Goal: Find specific page/section: Find specific page/section

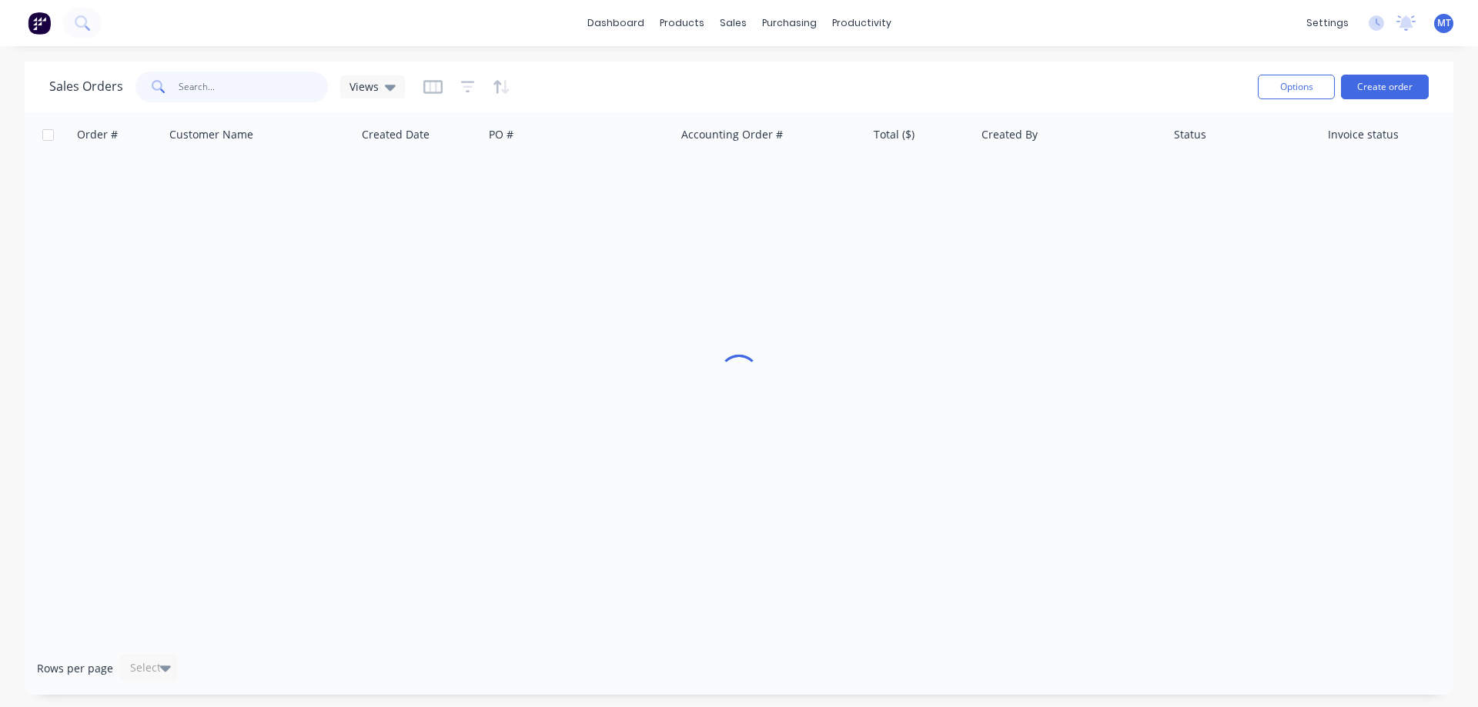
click at [275, 99] on input "text" at bounding box center [254, 87] width 150 height 31
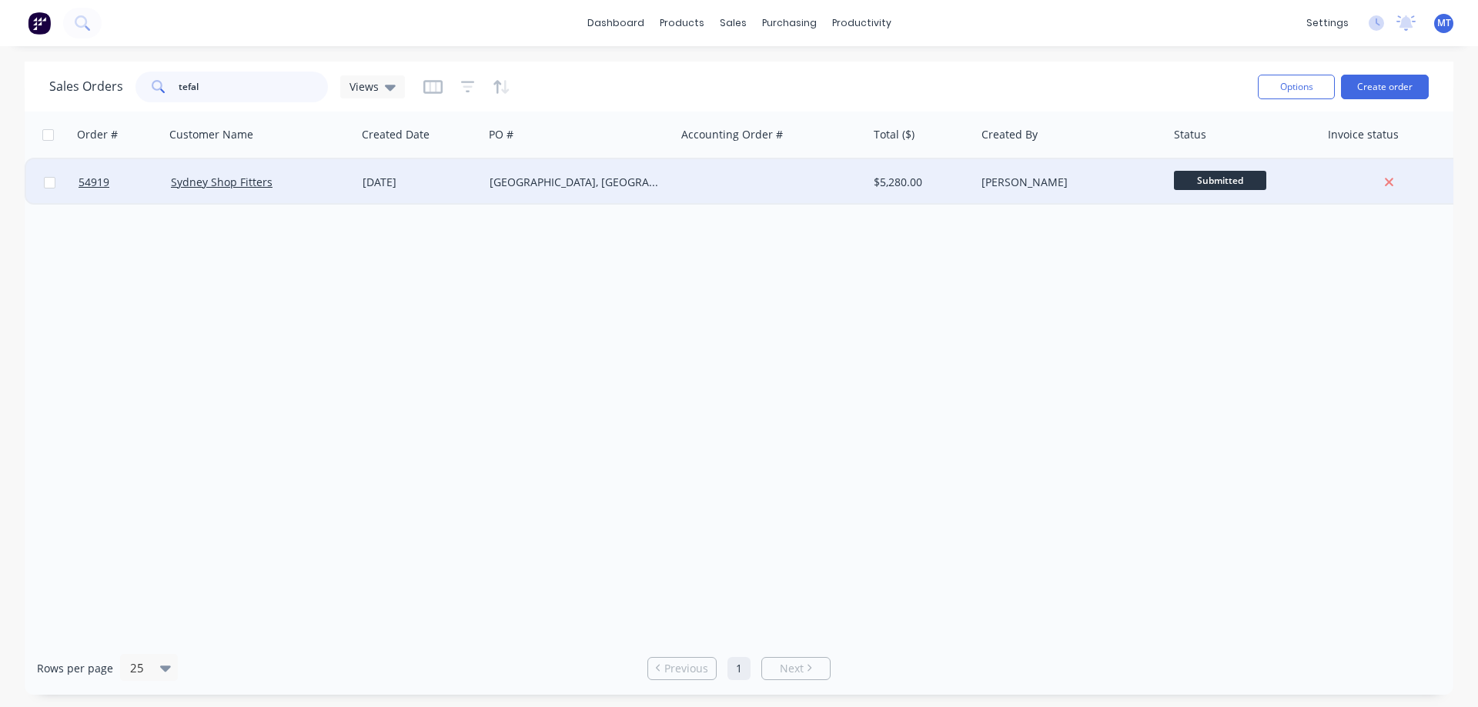
type input "tefal"
click at [308, 180] on div "Sydney Shop Fitters" at bounding box center [256, 182] width 171 height 15
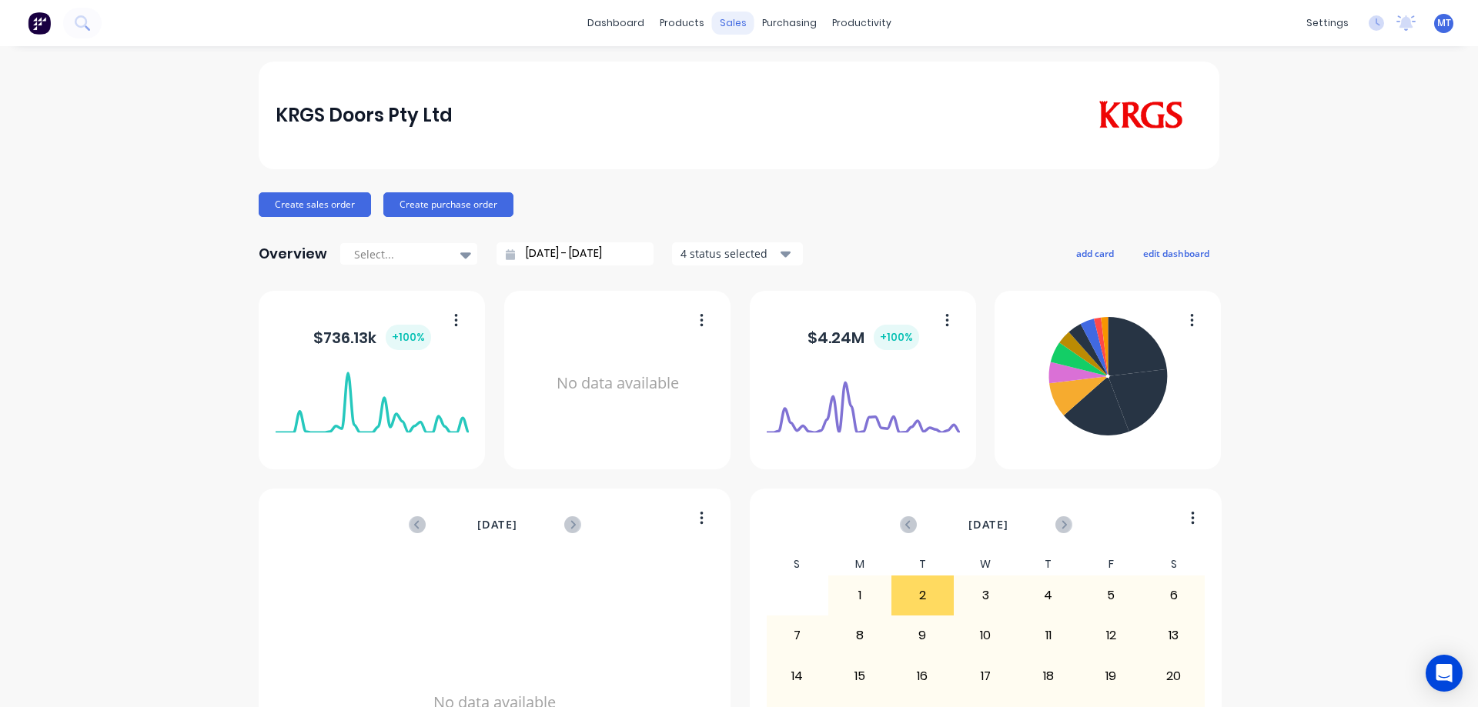
click at [720, 28] on div "sales" at bounding box center [733, 23] width 42 height 23
click at [738, 67] on icon at bounding box center [732, 74] width 14 height 14
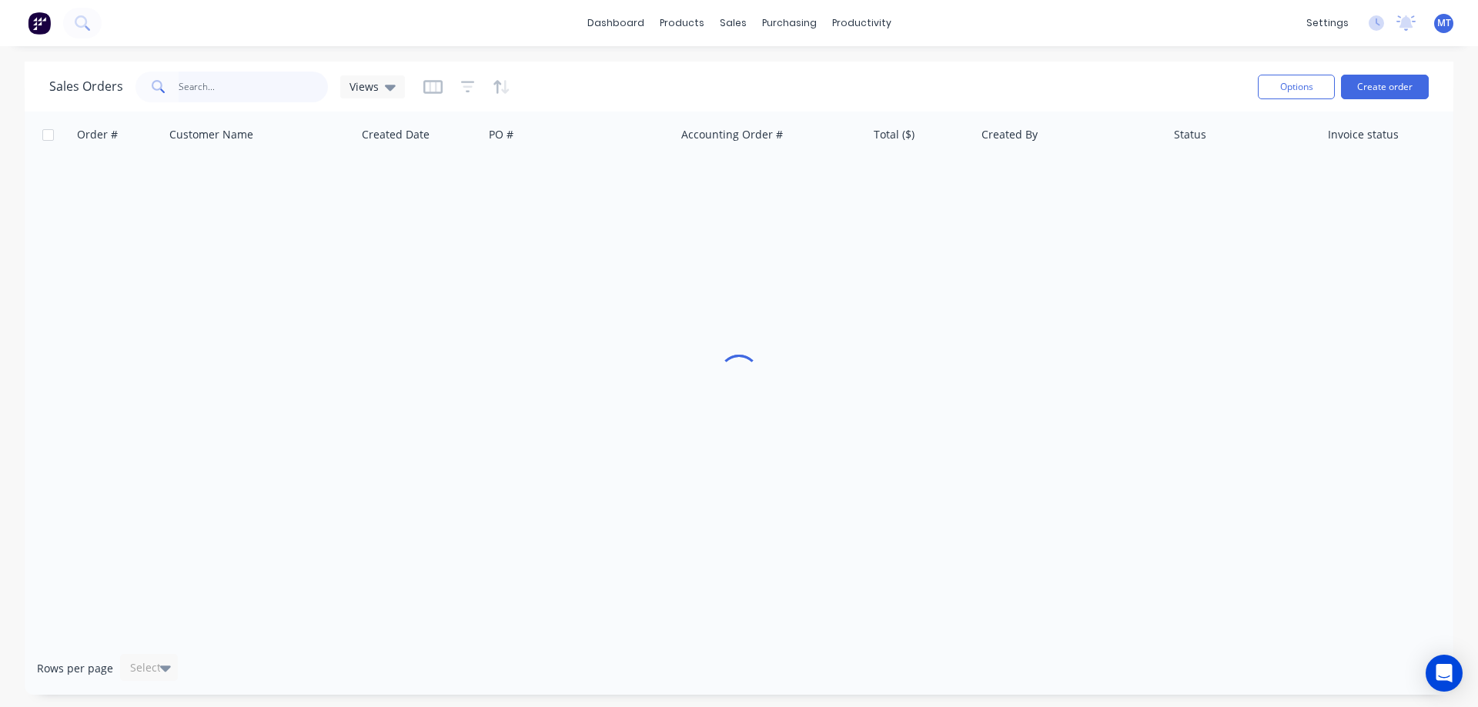
click at [247, 91] on input "text" at bounding box center [254, 87] width 150 height 31
drag, startPoint x: 96, startPoint y: 73, endPoint x: 1, endPoint y: 54, distance: 97.3
click at [11, 64] on div "Sales Orders [PERSON_NAME] Views Options Create order Order # Customer Name Cre…" at bounding box center [739, 378] width 1478 height 633
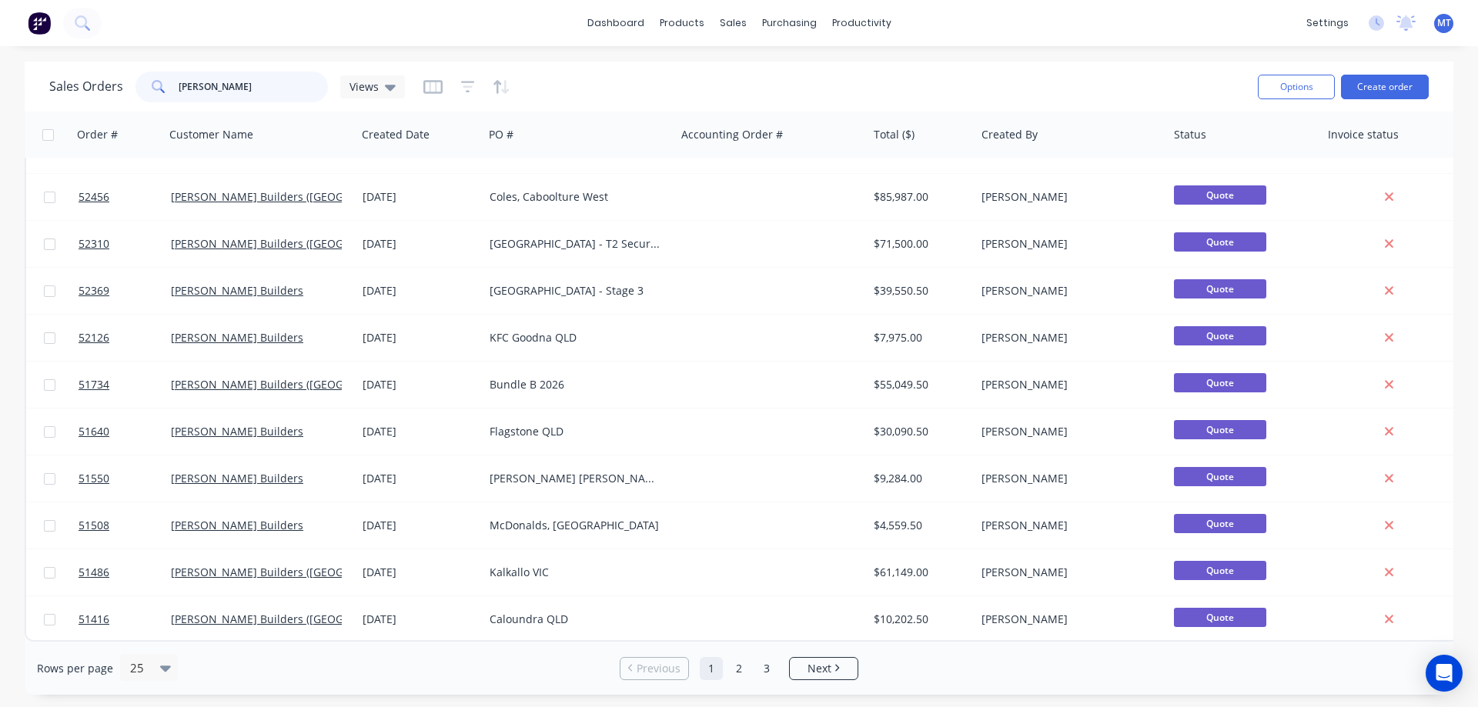
scroll to position [697, 0]
drag, startPoint x: 258, startPoint y: 95, endPoint x: 19, endPoint y: 69, distance: 239.9
click at [19, 69] on div "Sales Orders hutchinson Views Options Create order Order # Customer Name Create…" at bounding box center [739, 378] width 1478 height 633
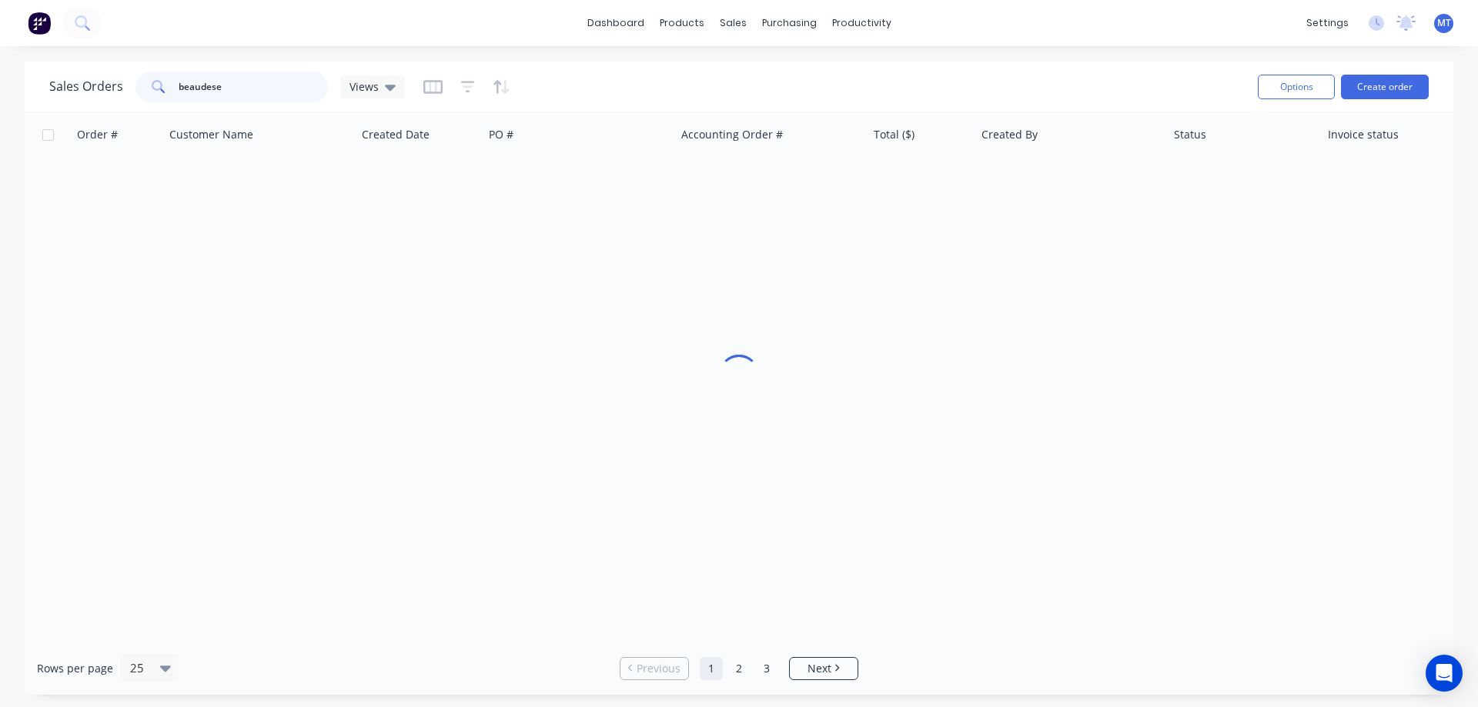
scroll to position [8, 0]
type input "beaudese"
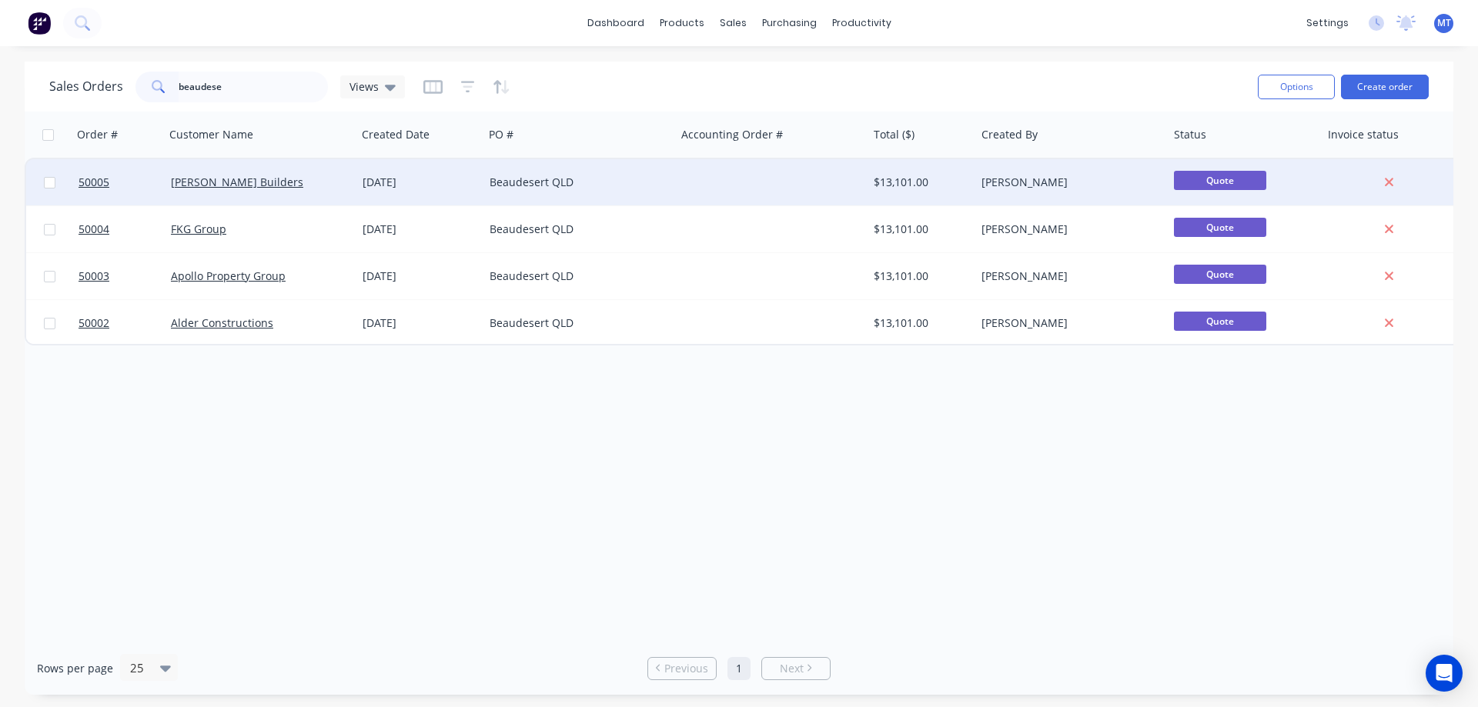
click at [306, 181] on div "Hutchinson Builders" at bounding box center [256, 182] width 171 height 15
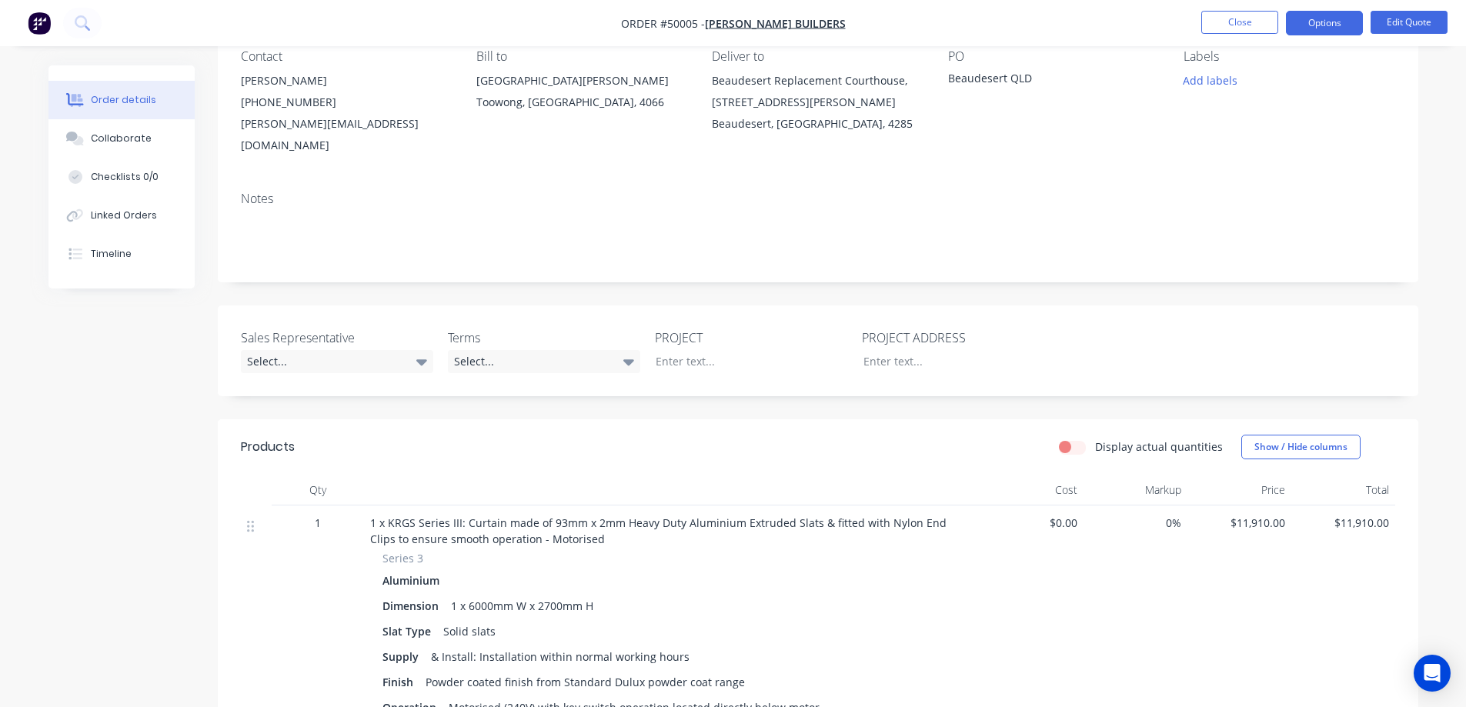
scroll to position [154, 0]
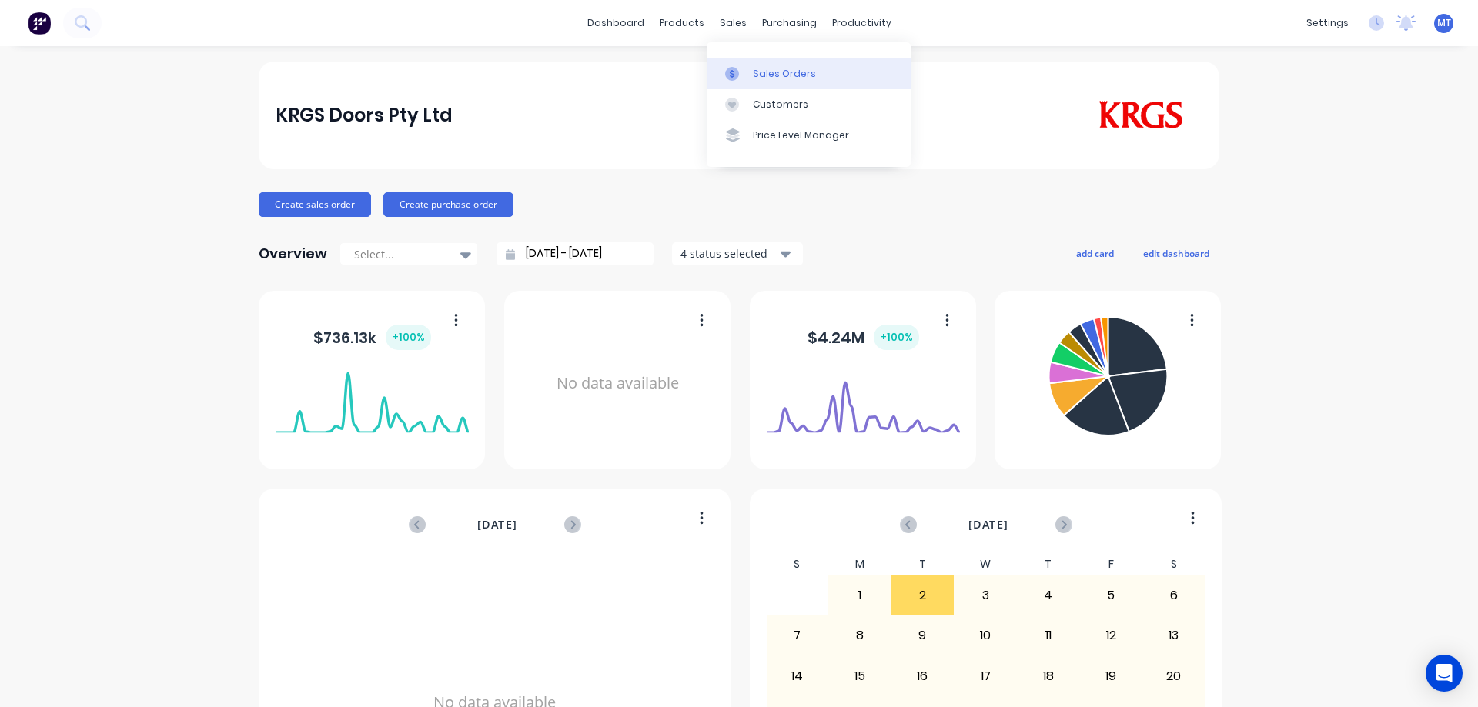
click at [749, 65] on link "Sales Orders" at bounding box center [808, 73] width 204 height 31
